Goal: Task Accomplishment & Management: Use online tool/utility

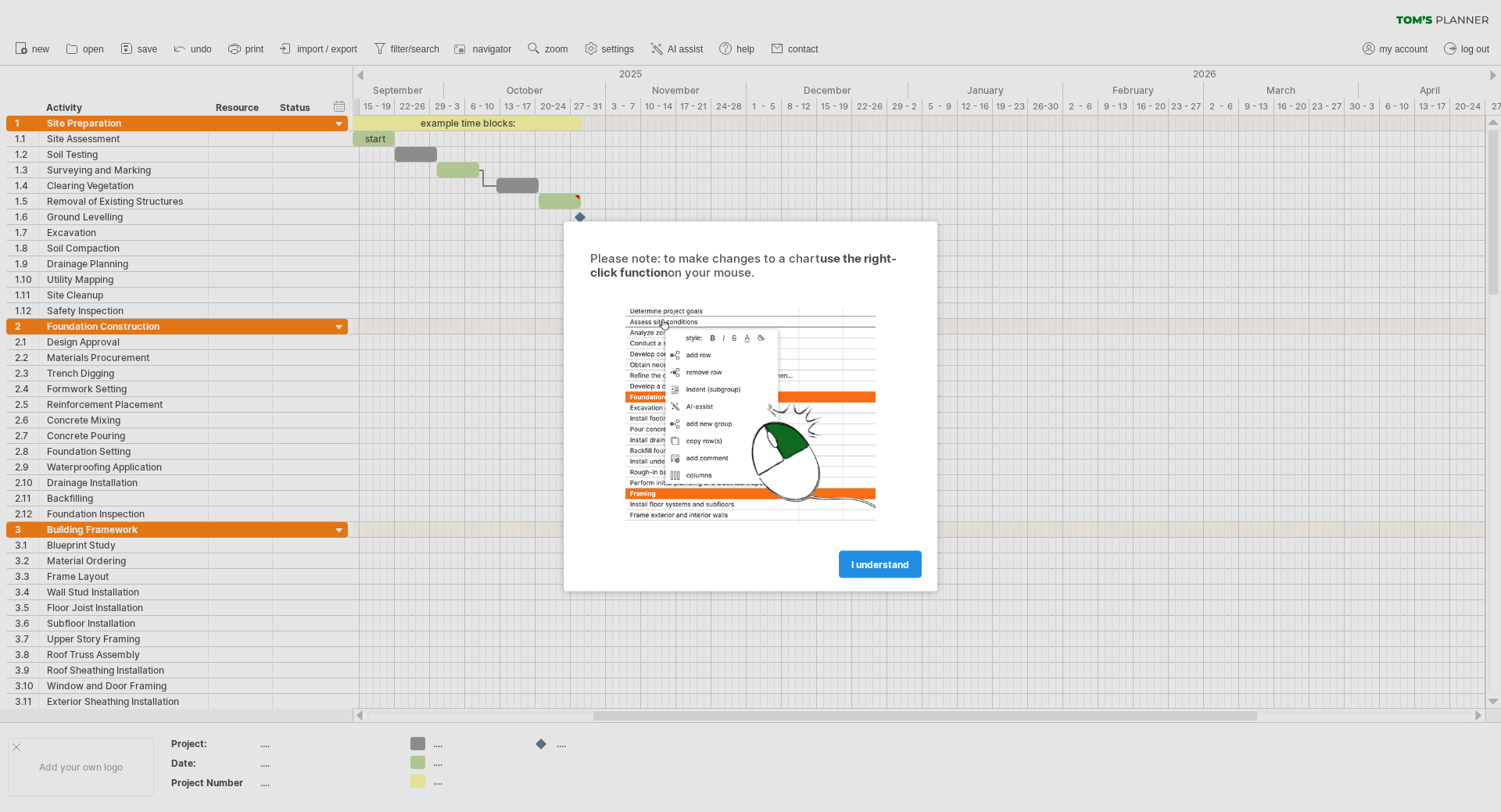
click at [889, 562] on span "I understand" at bounding box center [881, 564] width 58 height 12
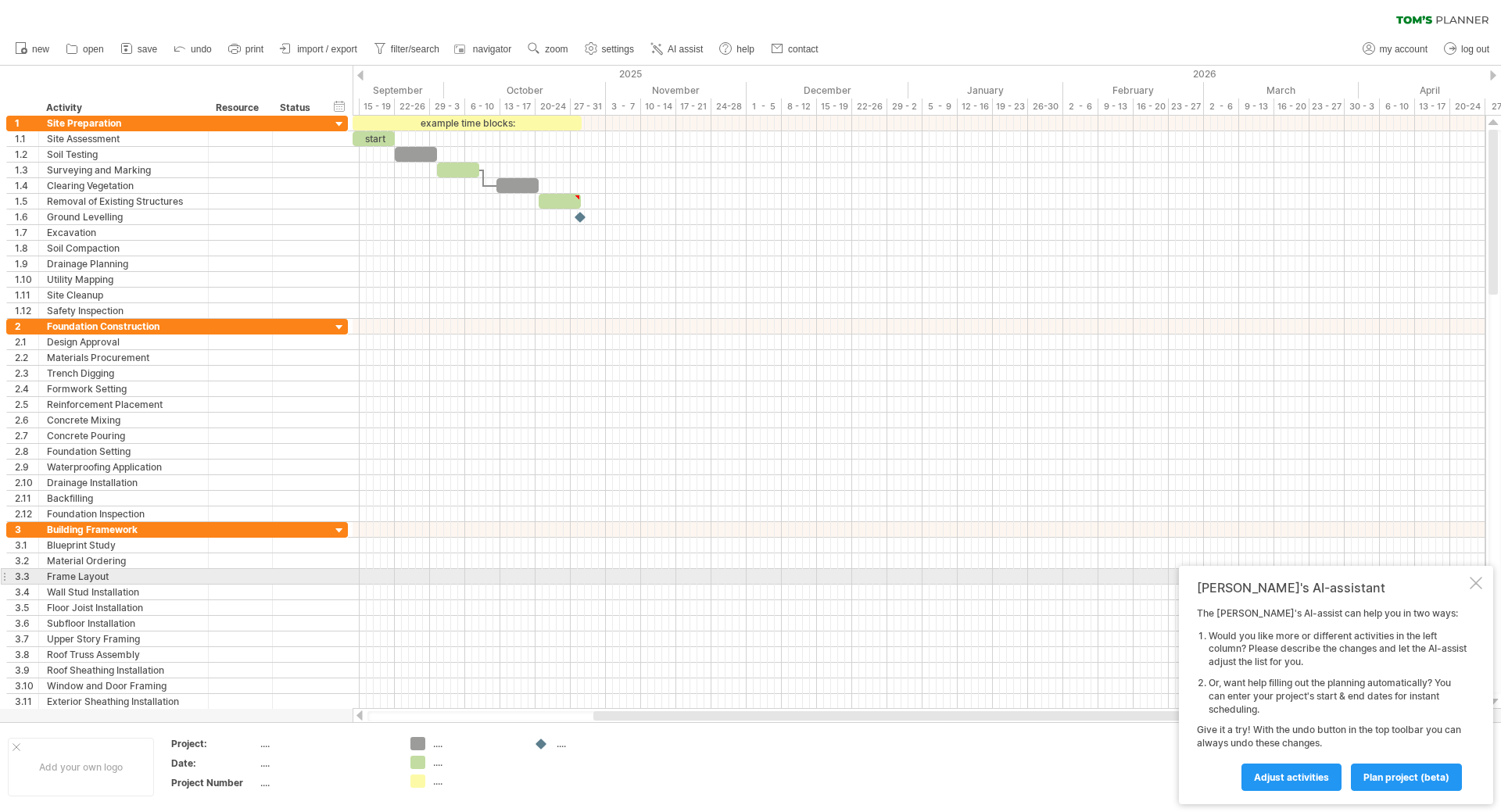
click at [1478, 583] on div at bounding box center [1476, 583] width 13 height 13
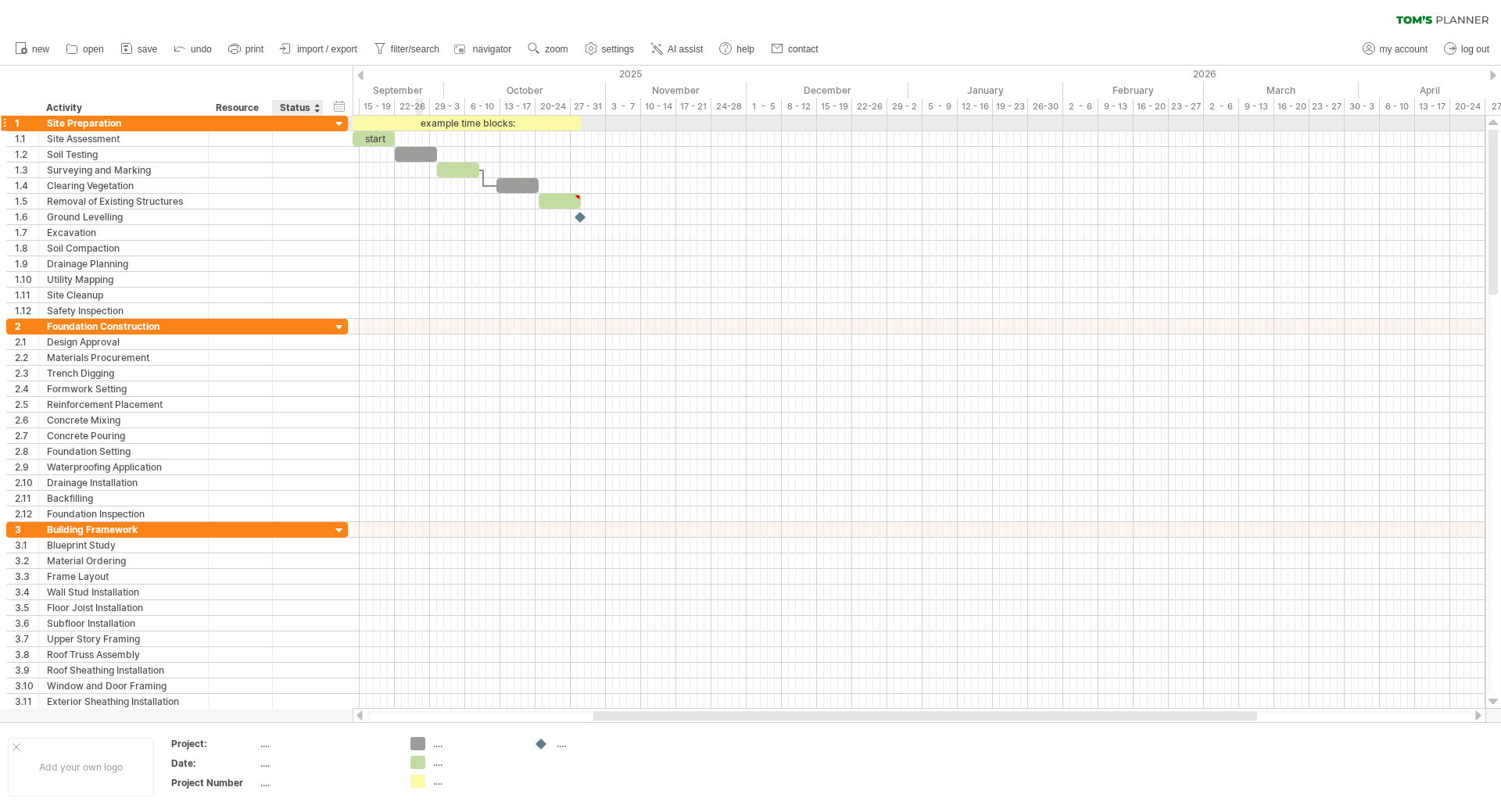
click at [337, 121] on div at bounding box center [340, 125] width 15 height 15
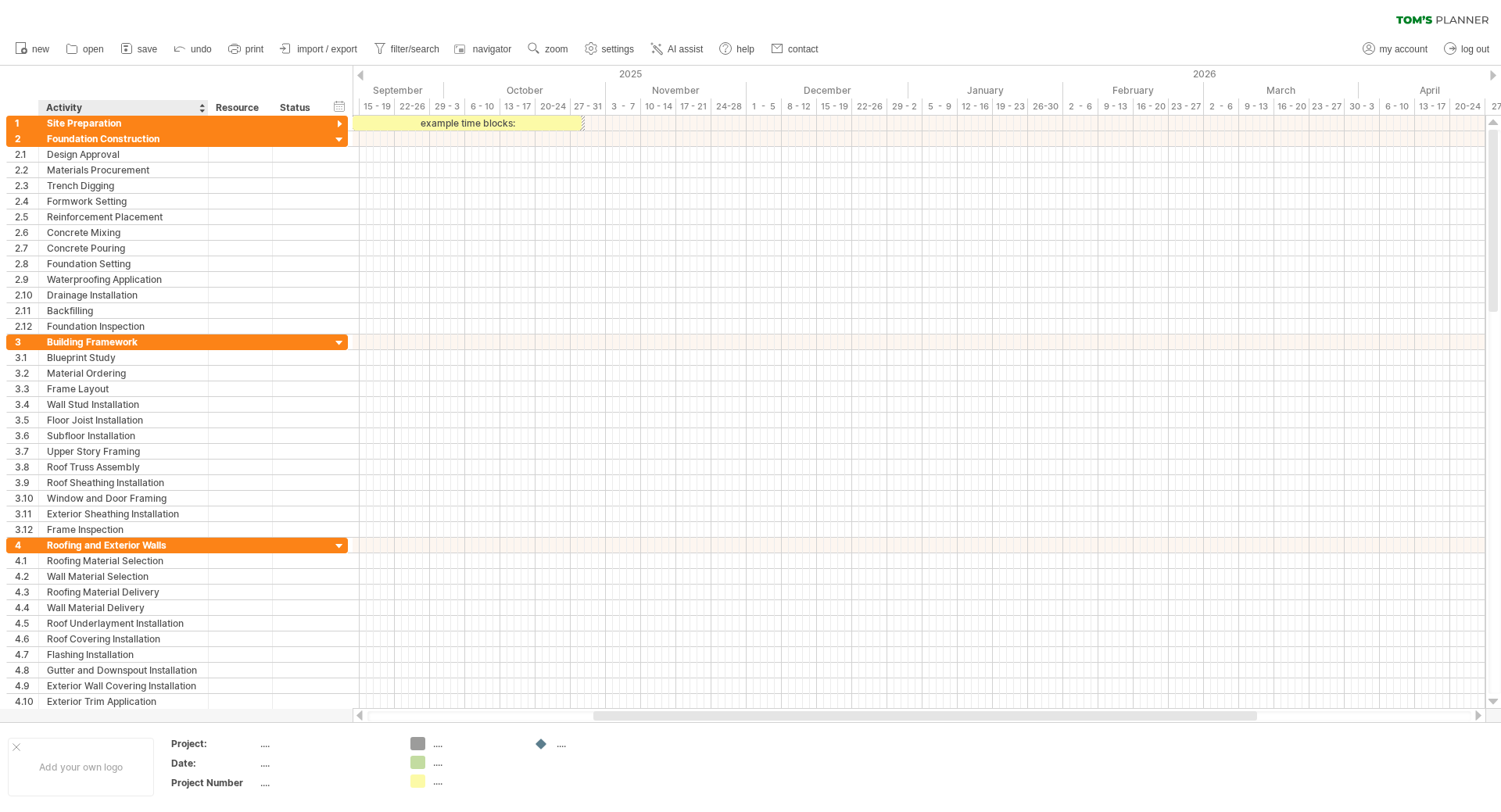
click at [146, 107] on div "Activity" at bounding box center [122, 108] width 153 height 16
click at [202, 107] on div at bounding box center [202, 108] width 6 height 16
click at [202, 107] on div at bounding box center [202, 108] width 6 height 16
click at [189, 78] on div "hide start/end/duration show start/end/duration ******** Activity ******** Reso…" at bounding box center [176, 91] width 353 height 50
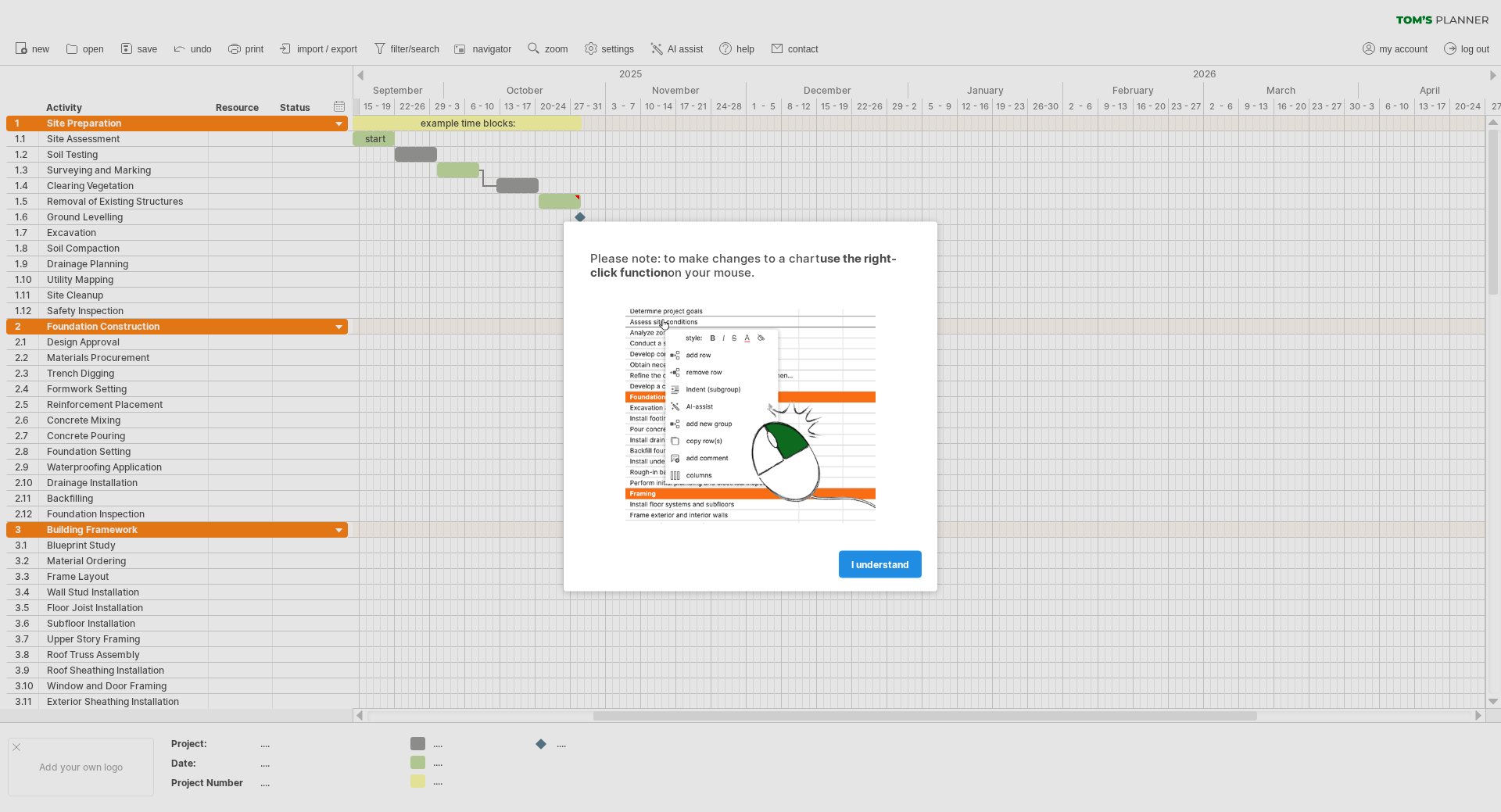
click at [879, 557] on link "I understand" at bounding box center [881, 564] width 83 height 27
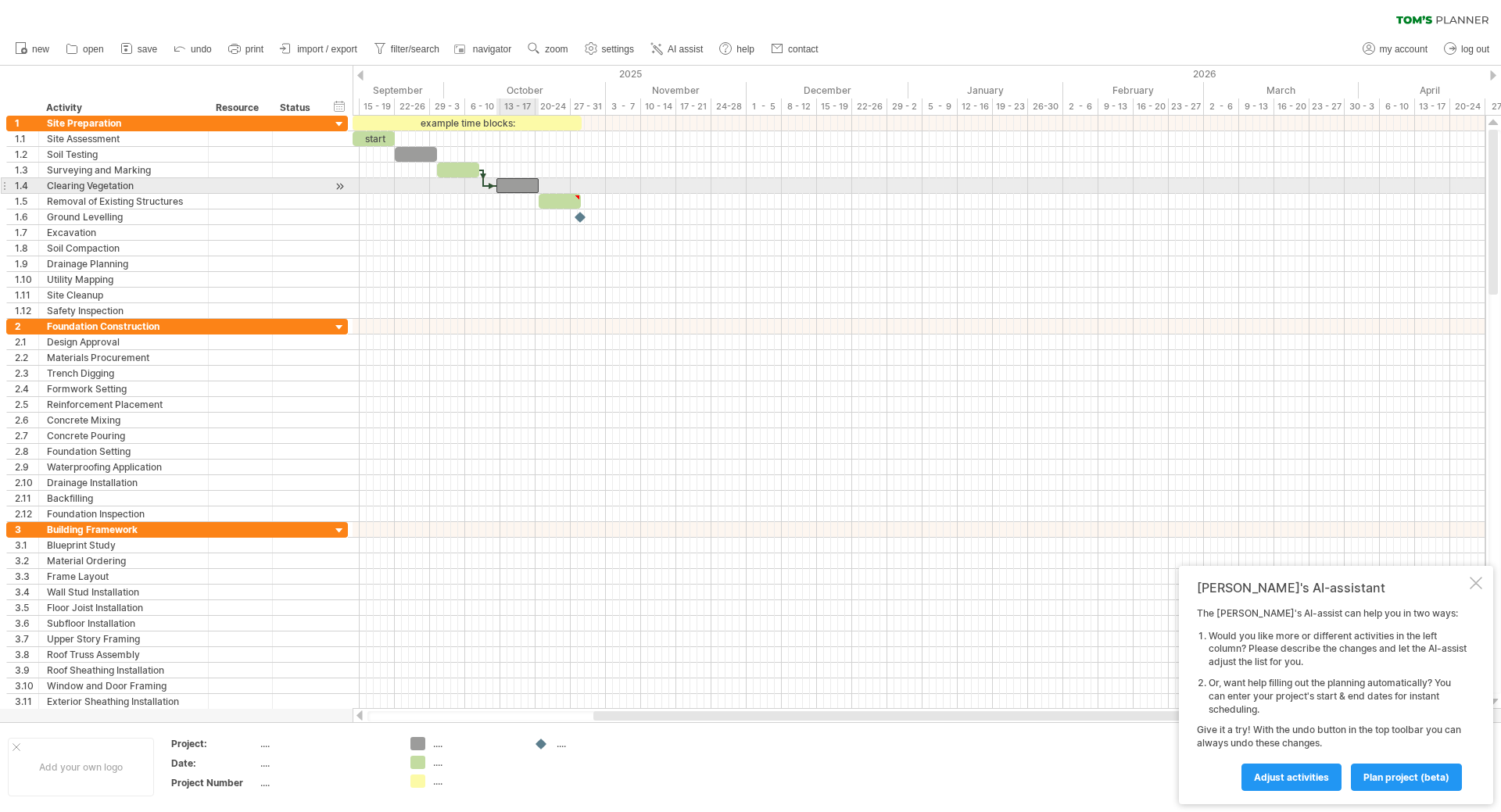
click at [511, 186] on div at bounding box center [518, 185] width 42 height 15
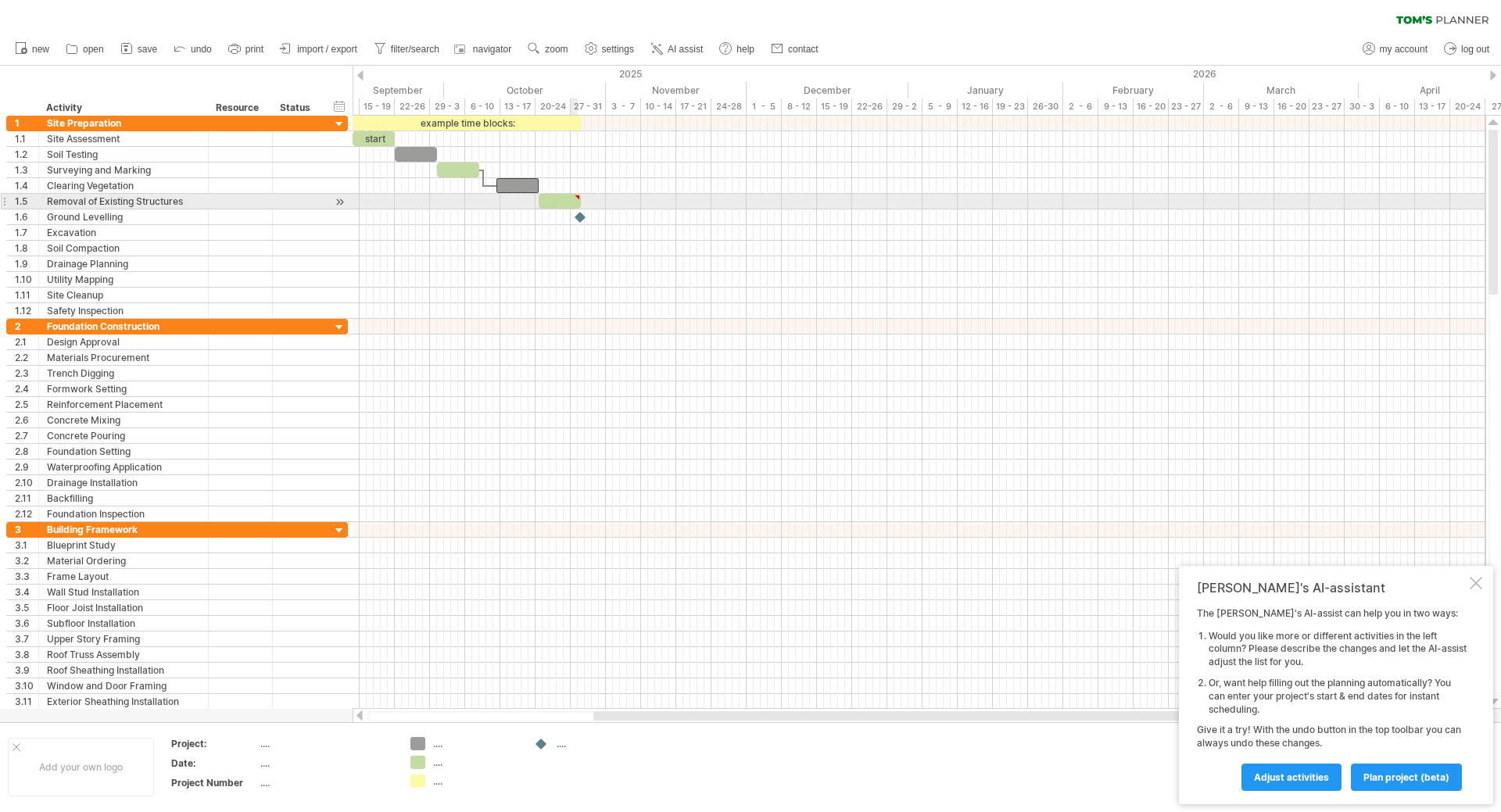
type textarea "**********"
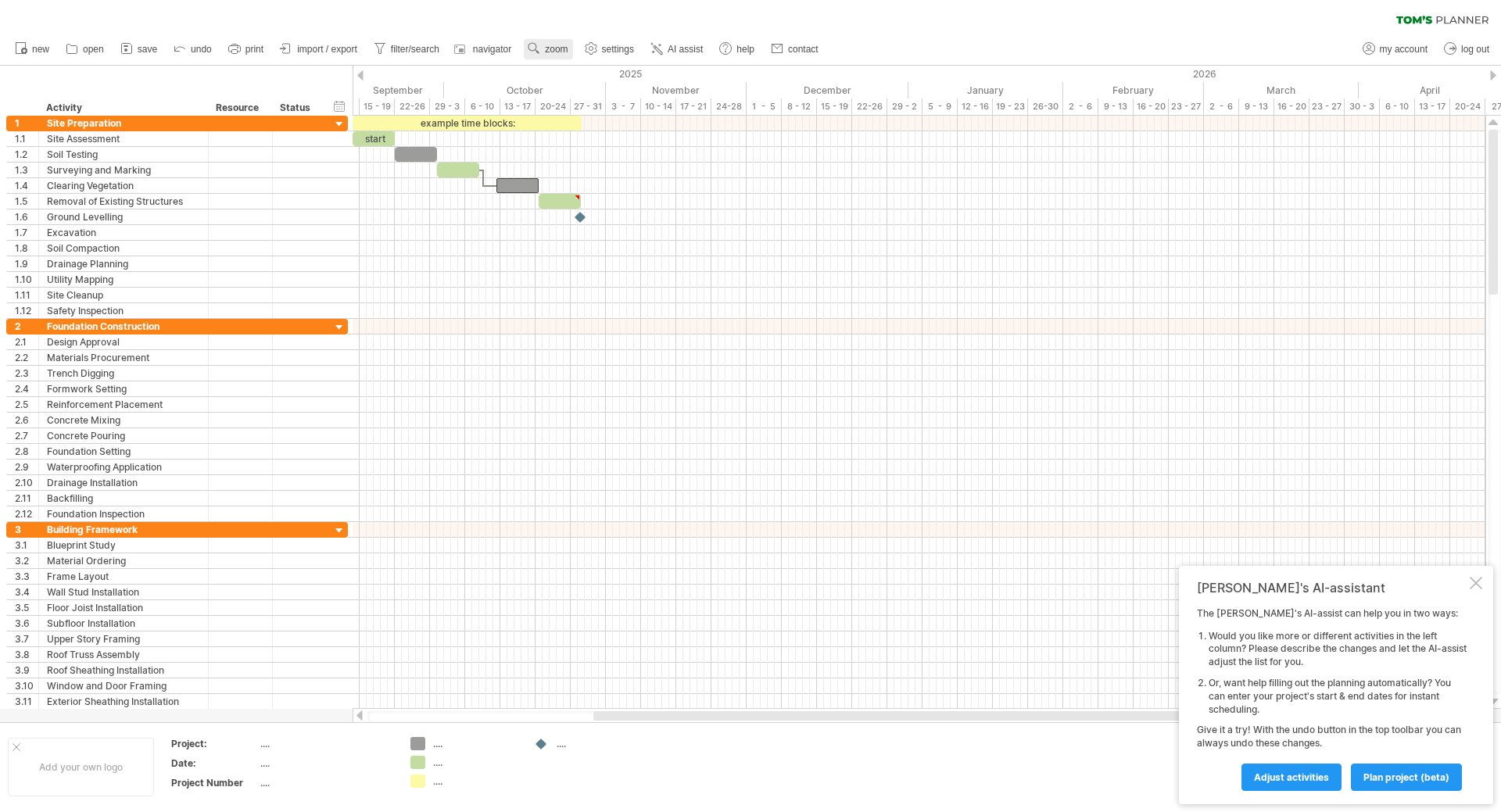
click at [548, 54] on span "zoom" at bounding box center [556, 49] width 23 height 11
click at [605, 105] on div "Week" at bounding box center [599, 100] width 87 height 25
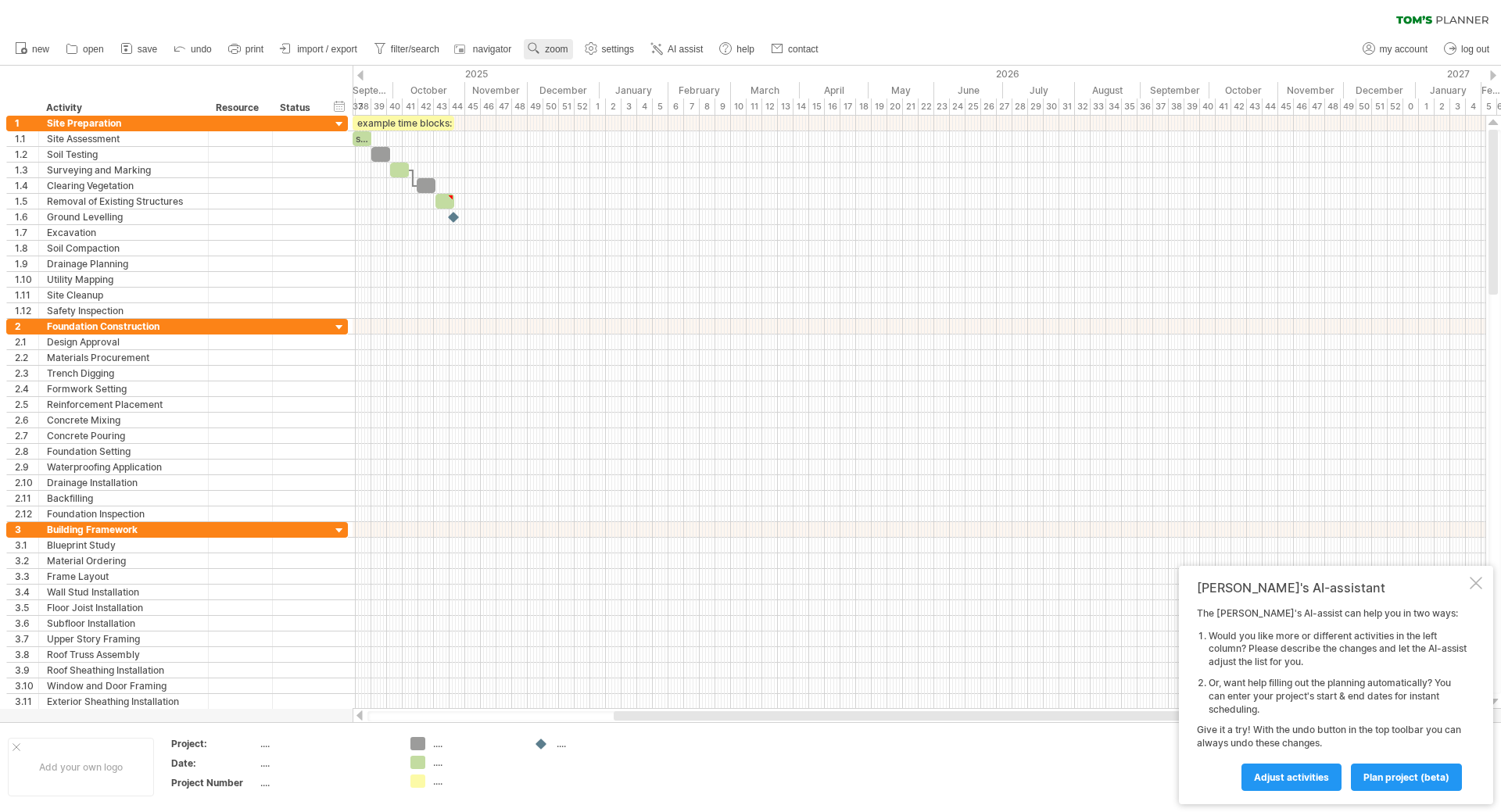
click at [554, 52] on span "zoom" at bounding box center [556, 49] width 23 height 11
click at [575, 72] on div "Month" at bounding box center [605, 72] width 87 height 25
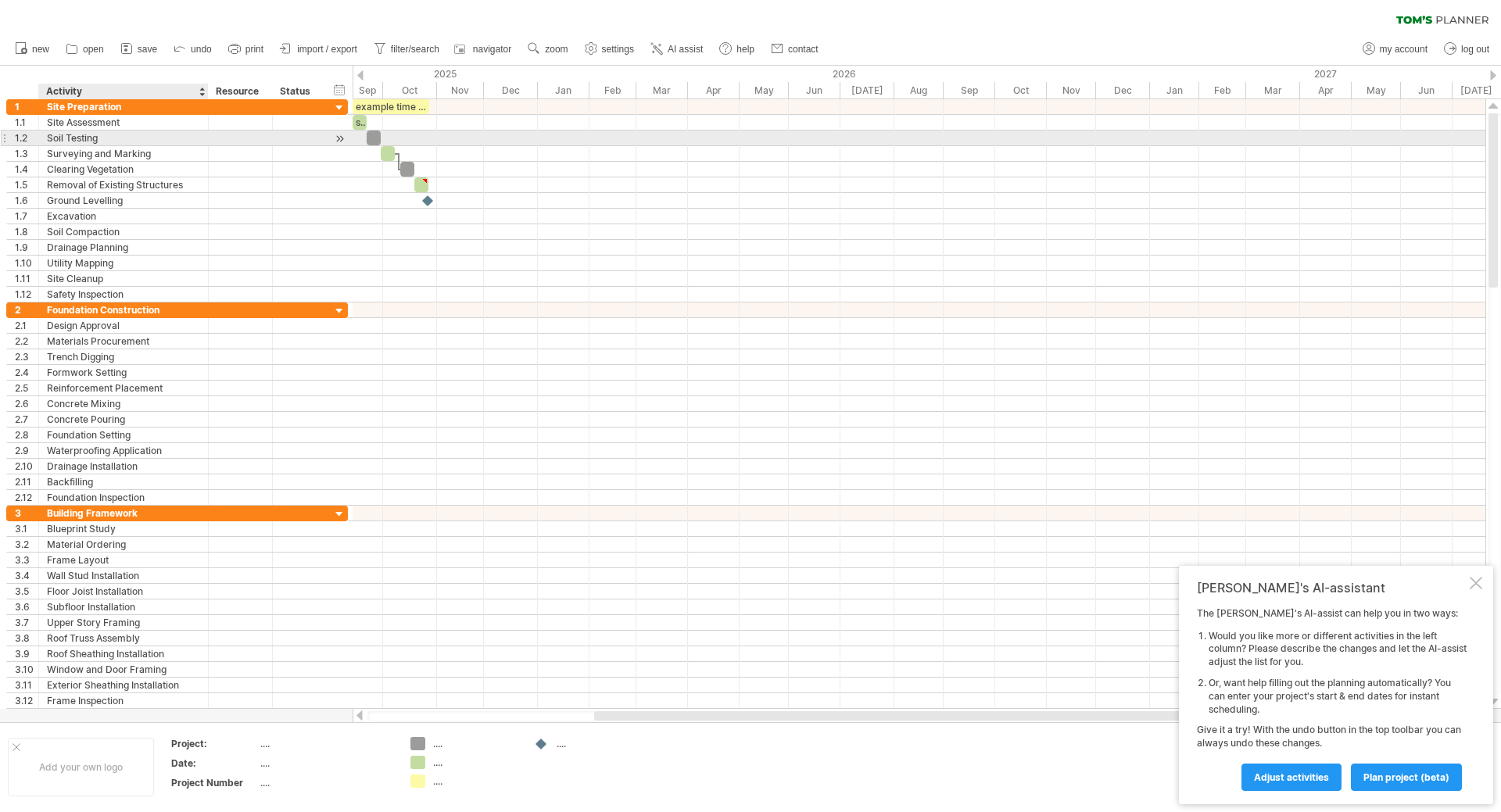
click at [92, 132] on div "Soil Testing" at bounding box center [123, 137] width 153 height 15
click at [83, 139] on input "**********" at bounding box center [123, 137] width 153 height 15
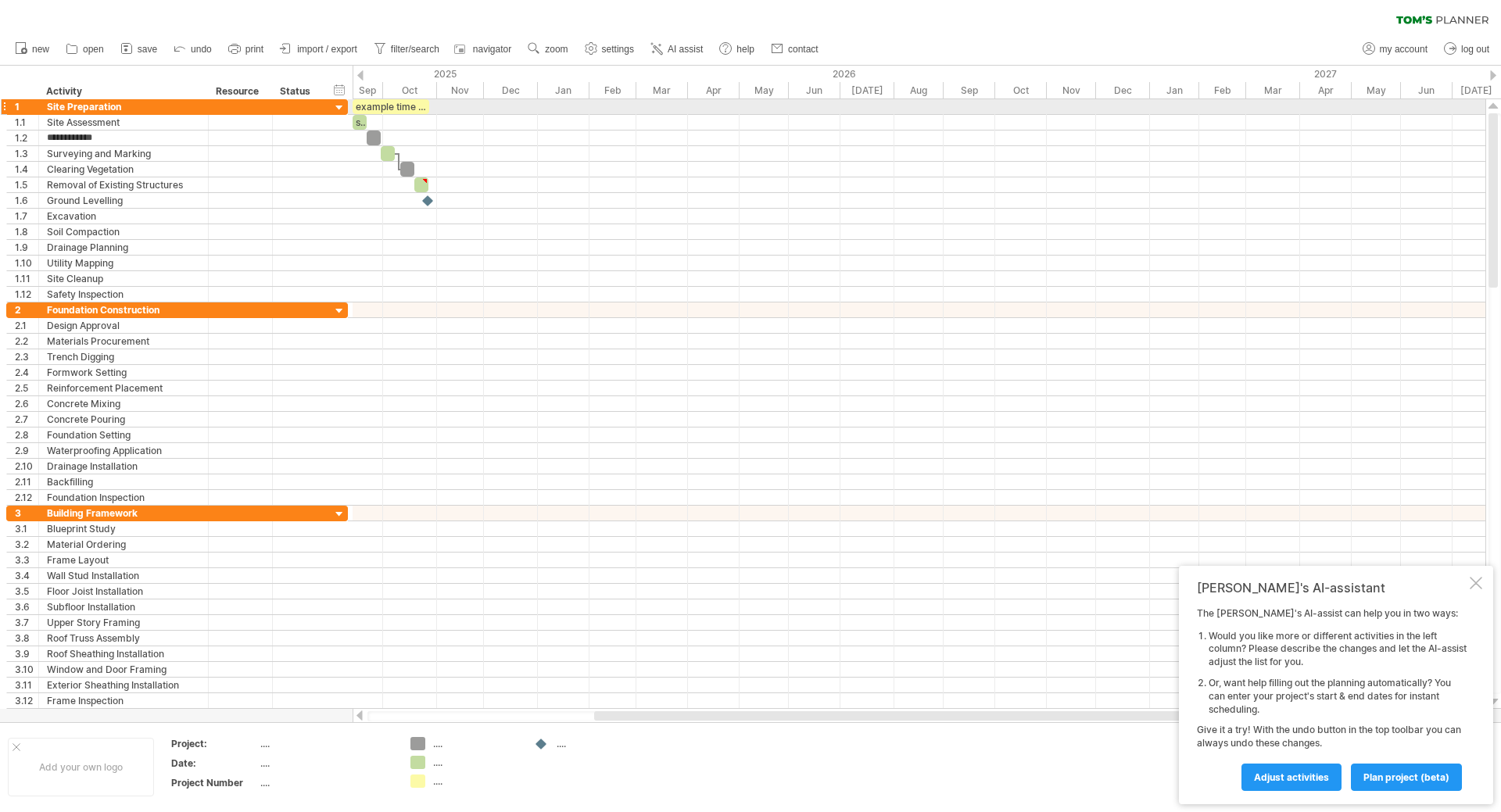
click at [340, 108] on div at bounding box center [340, 108] width 15 height 15
